Goal: Check status: Check status

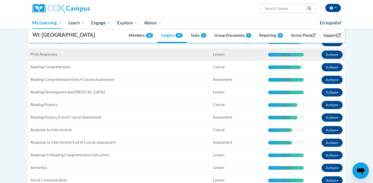
scroll to position [166, 0]
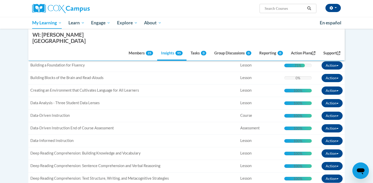
scroll to position [231, 0]
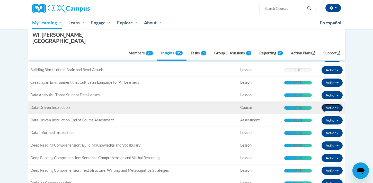
click at [338, 108] on span "button" at bounding box center [338, 108] width 2 height 1
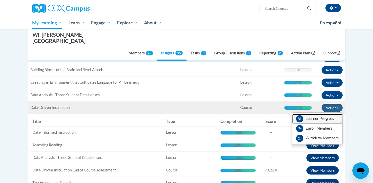
click at [321, 114] on link "Learner Progress" at bounding box center [317, 119] width 50 height 10
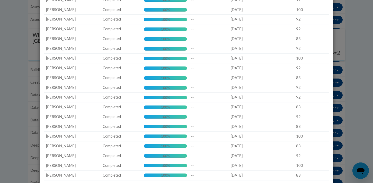
scroll to position [48, 0]
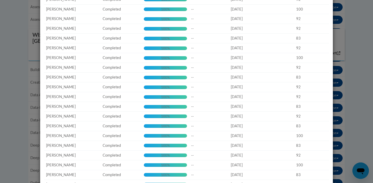
click at [341, 46] on div "View Members: Data-Driven Instruction Name Status Completion Due Date Completio…" at bounding box center [186, 91] width 373 height 183
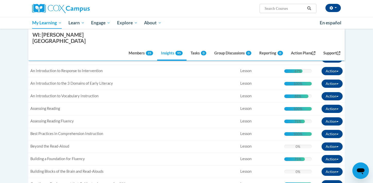
scroll to position [0, 0]
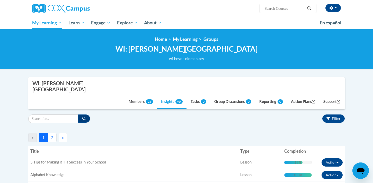
click at [52, 133] on button "2" at bounding box center [52, 137] width 9 height 9
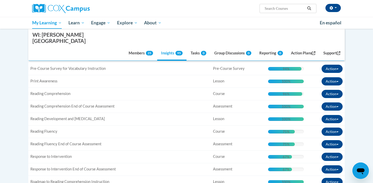
scroll to position [158, 0]
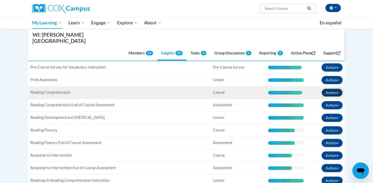
click at [337, 93] on span "button" at bounding box center [338, 93] width 2 height 1
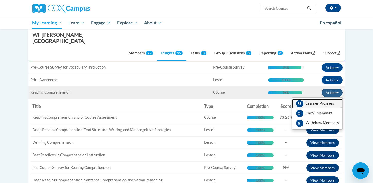
click at [317, 99] on link "Learner Progress" at bounding box center [317, 104] width 50 height 10
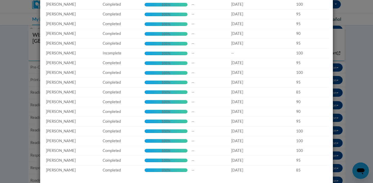
scroll to position [0, 0]
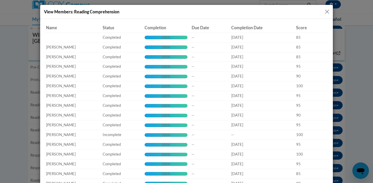
click at [328, 11] on button "Close" at bounding box center [327, 11] width 6 height 6
